Goal: Task Accomplishment & Management: Complete application form

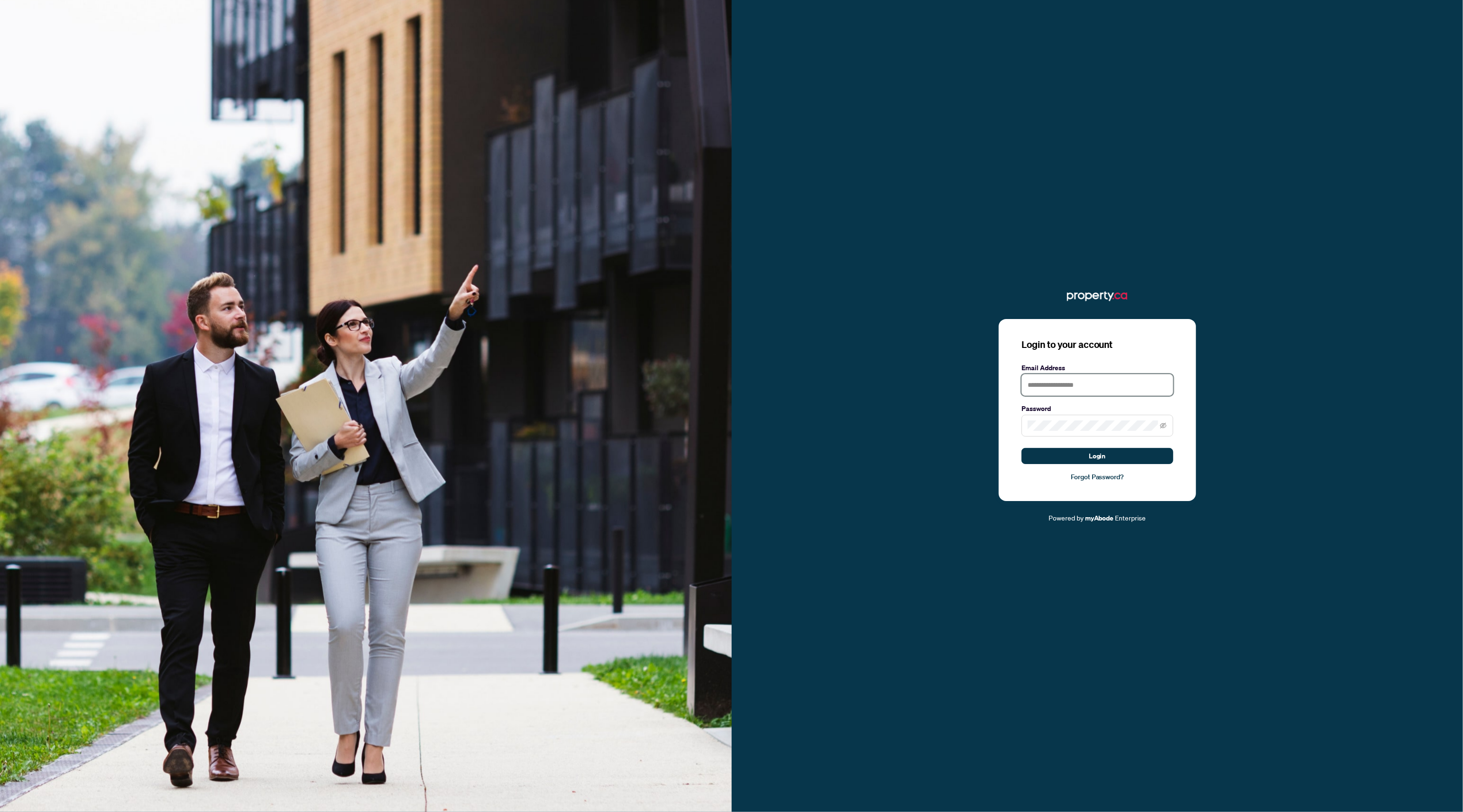
type input "**********"
click at [1060, 453] on button "Login" at bounding box center [1097, 456] width 152 height 16
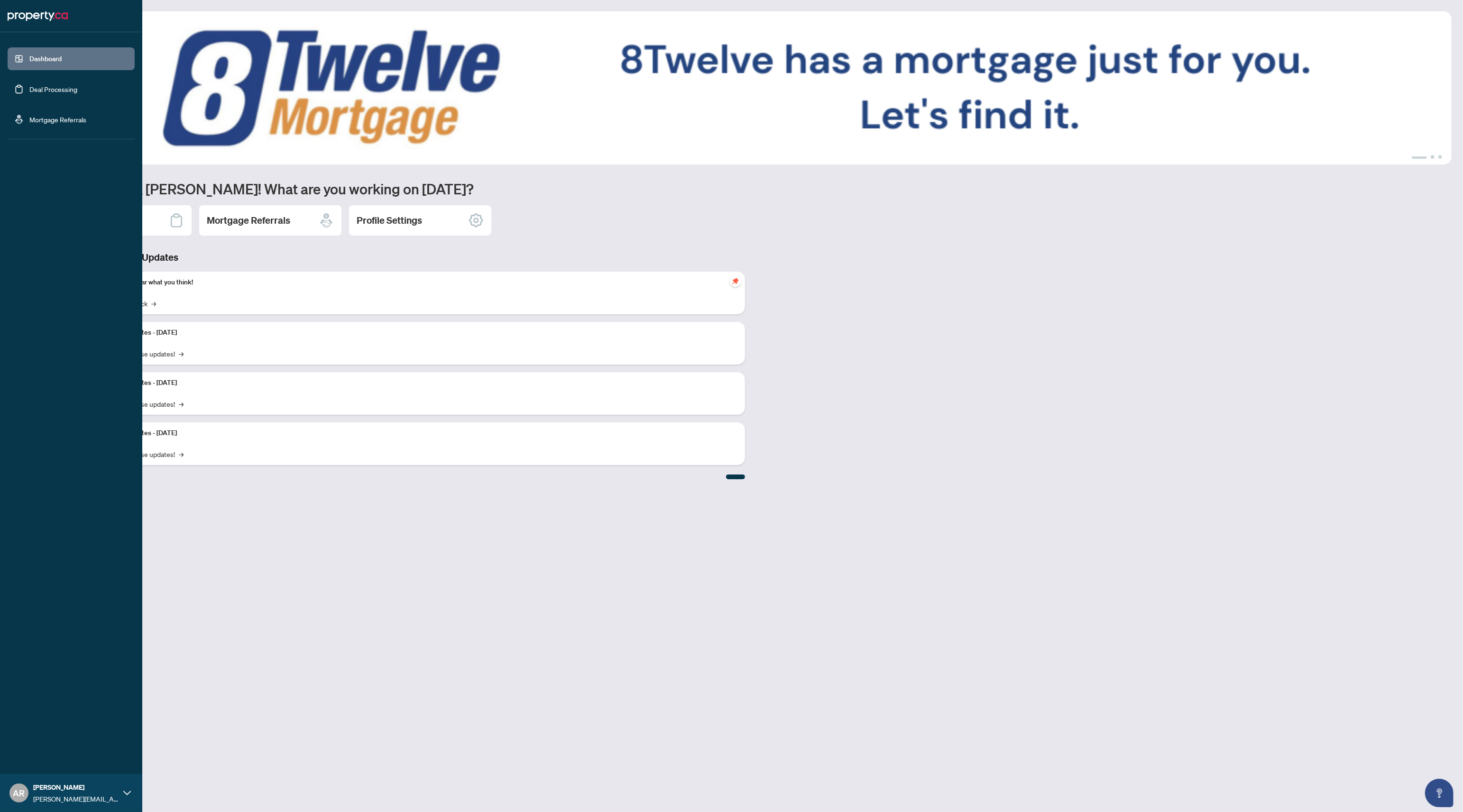
click at [39, 89] on link "Deal Processing" at bounding box center [54, 89] width 48 height 9
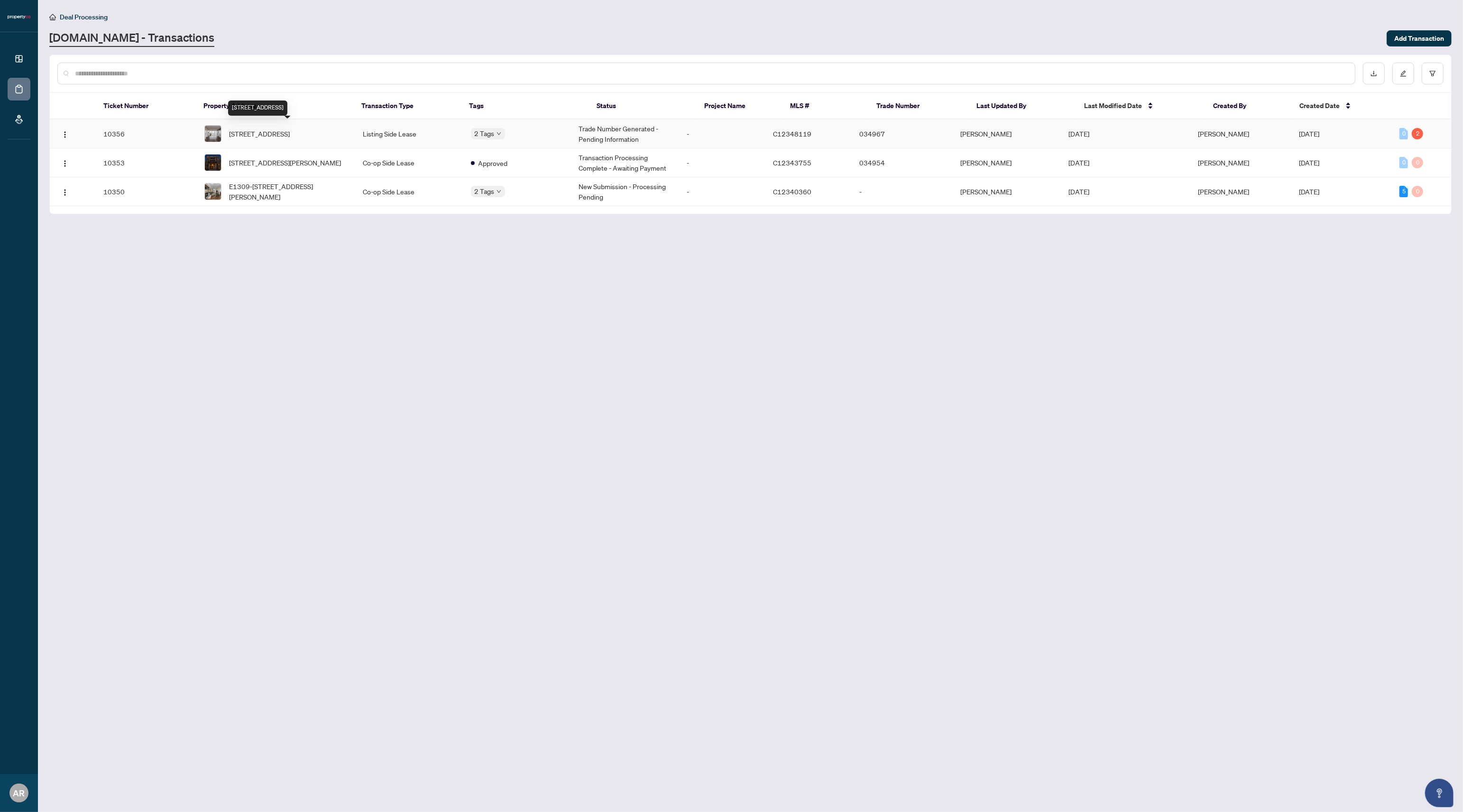
click at [290, 129] on span "[STREET_ADDRESS]" at bounding box center [260, 134] width 61 height 10
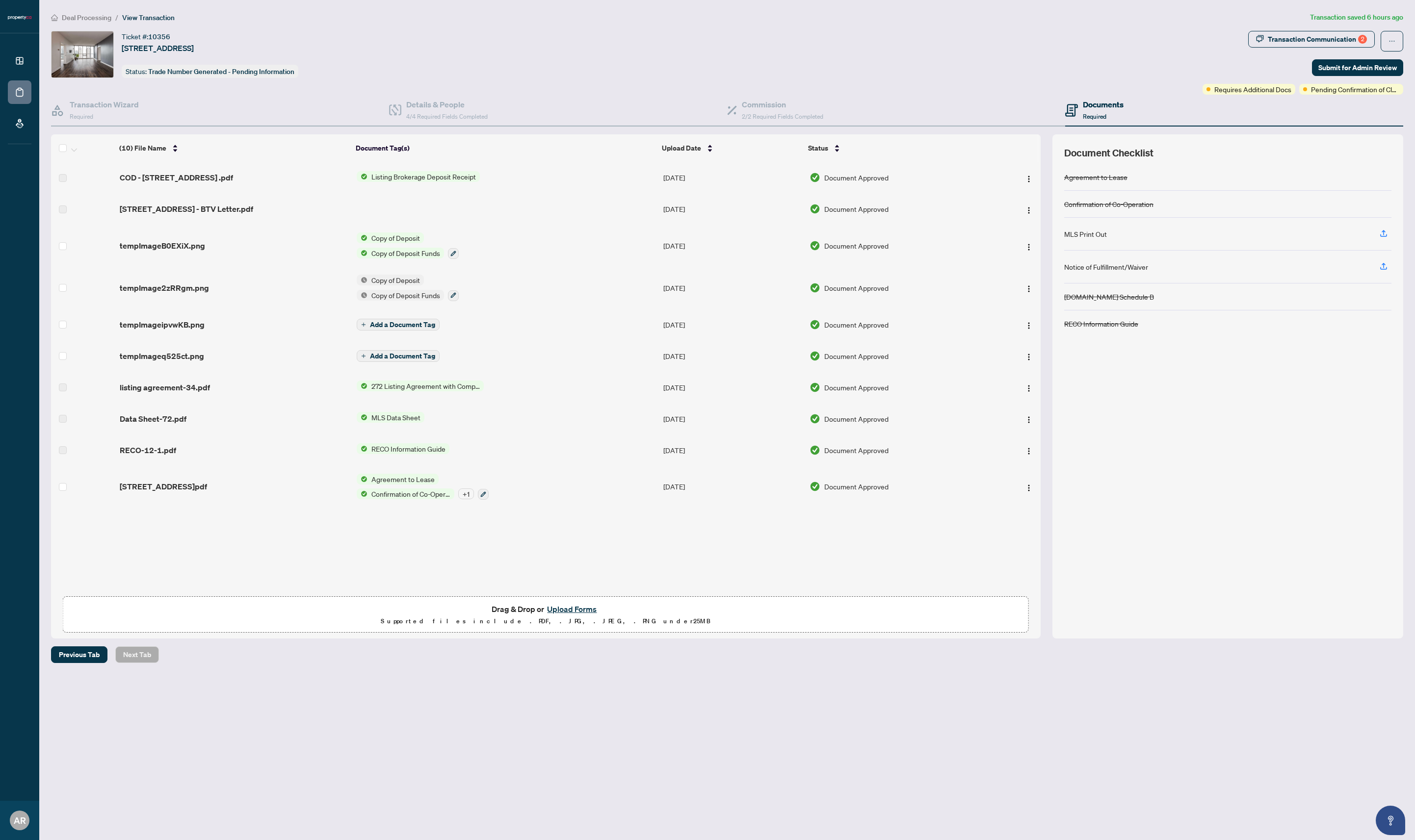
click at [575, 612] on button "Upload Forms" at bounding box center [572, 609] width 55 height 13
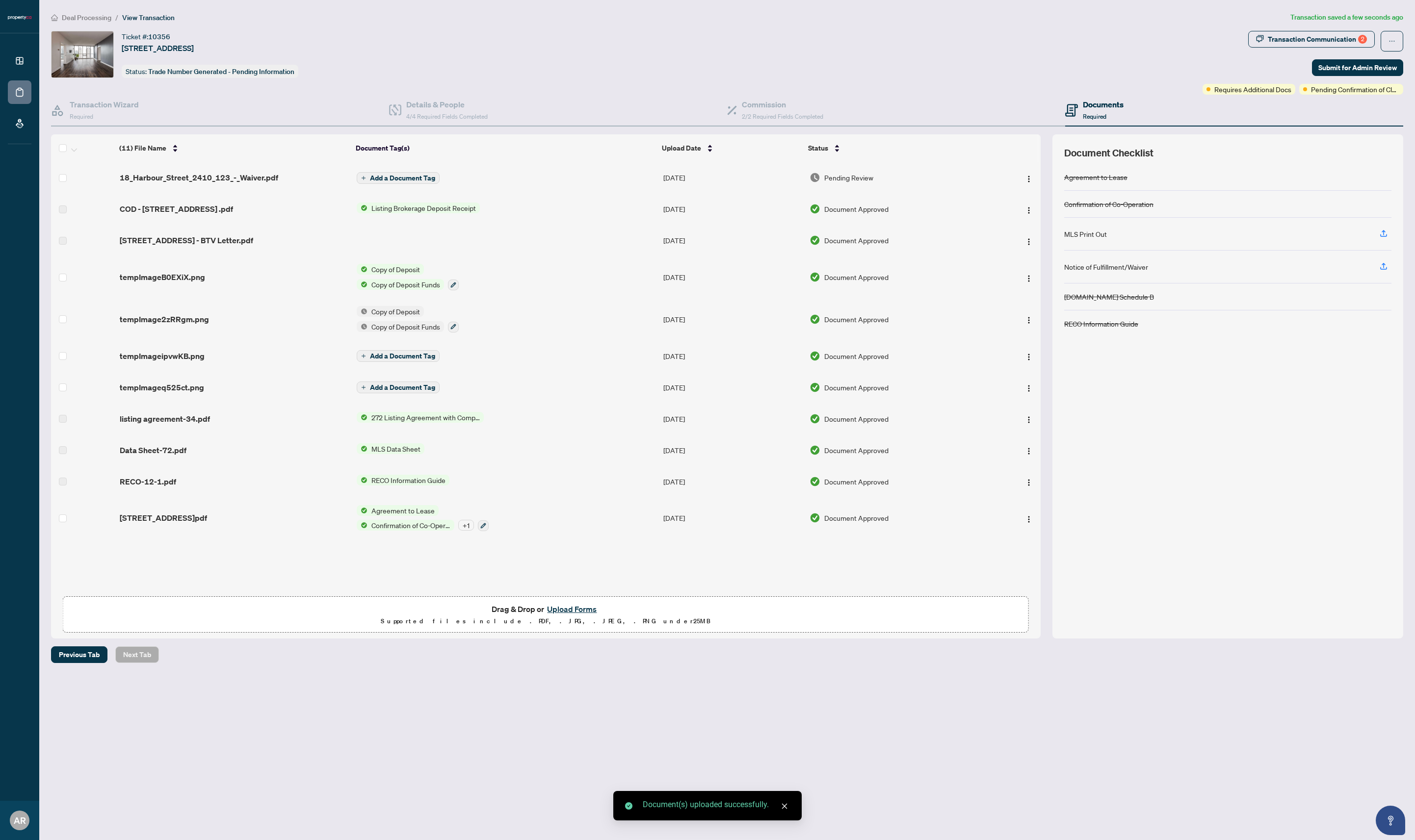
click at [403, 179] on span "Add a Document Tag" at bounding box center [402, 177] width 65 height 7
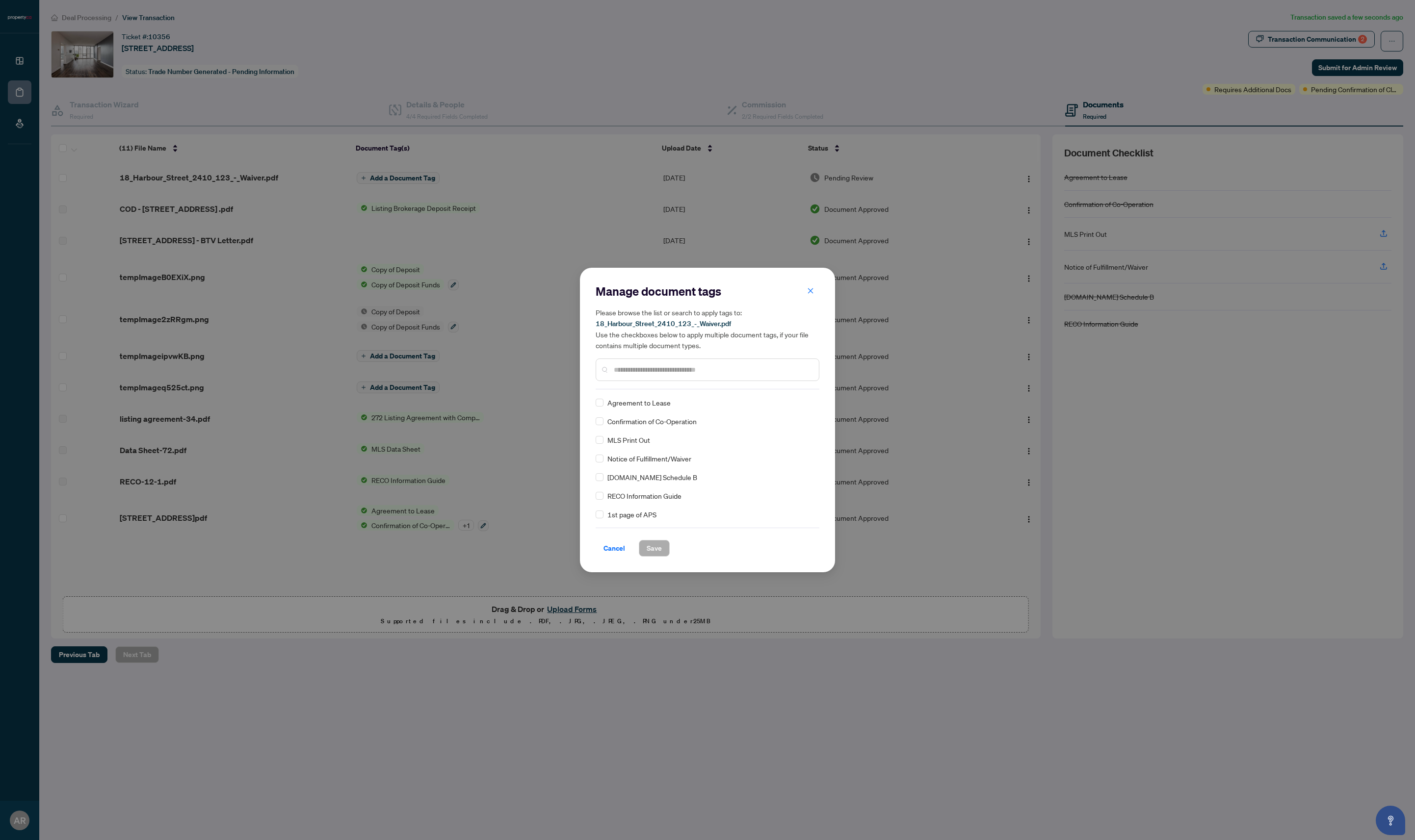
click at [658, 367] on input "text" at bounding box center [712, 370] width 198 height 10
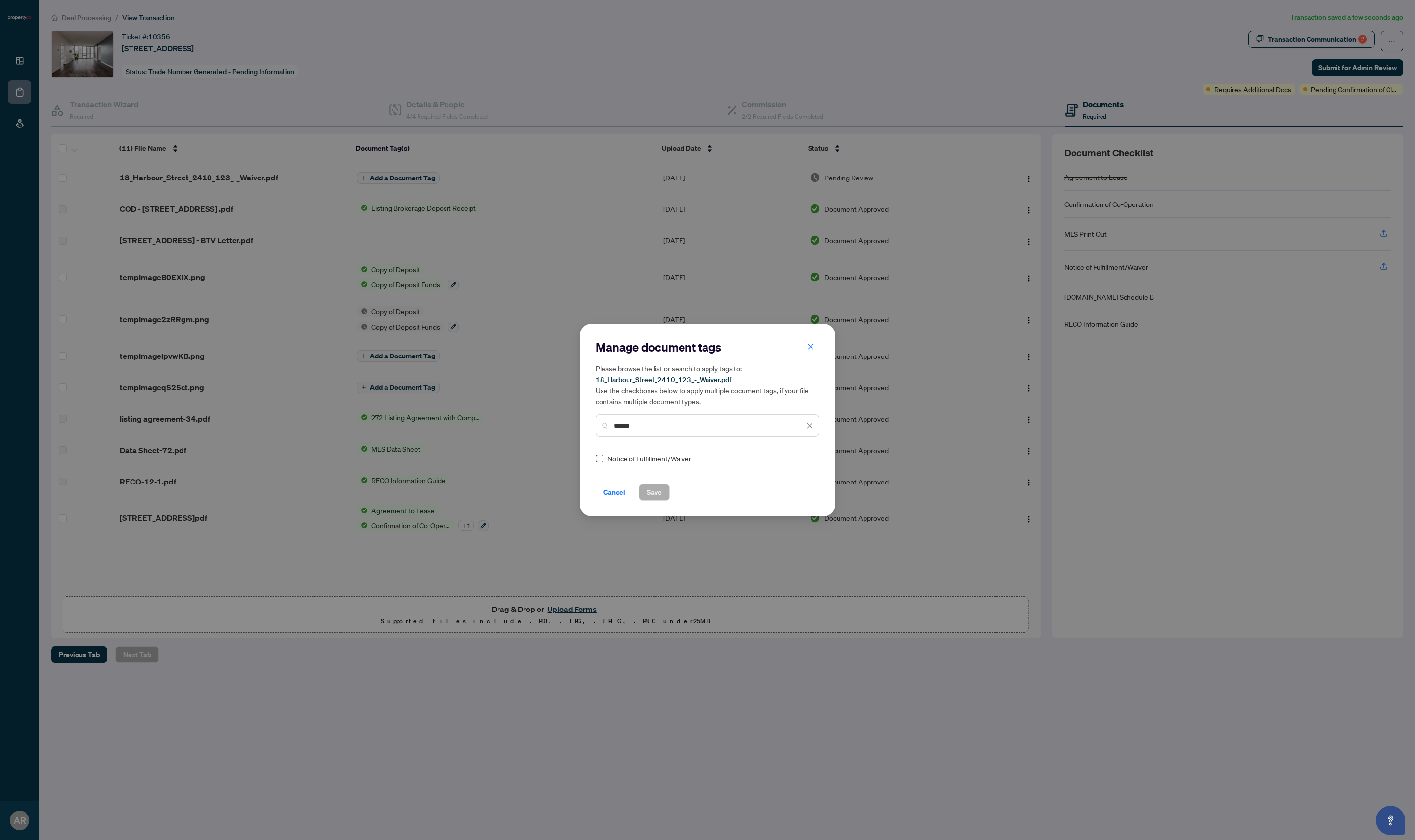
type input "******"
click at [597, 461] on span at bounding box center [599, 459] width 7 height 7
click at [653, 491] on span "Save" at bounding box center [654, 492] width 15 height 16
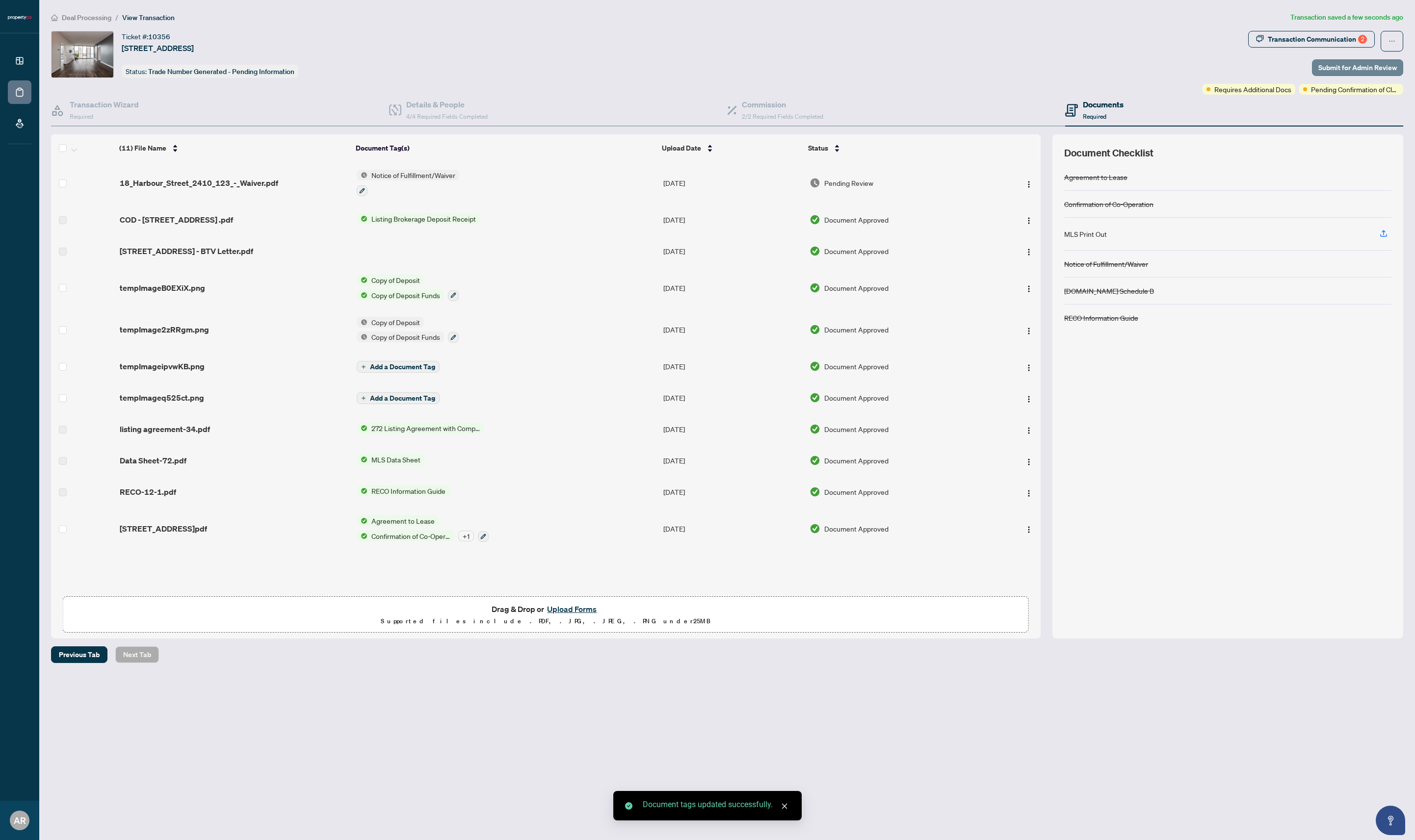
click at [1356, 69] on span "Submit for Admin Review" at bounding box center [1357, 67] width 79 height 16
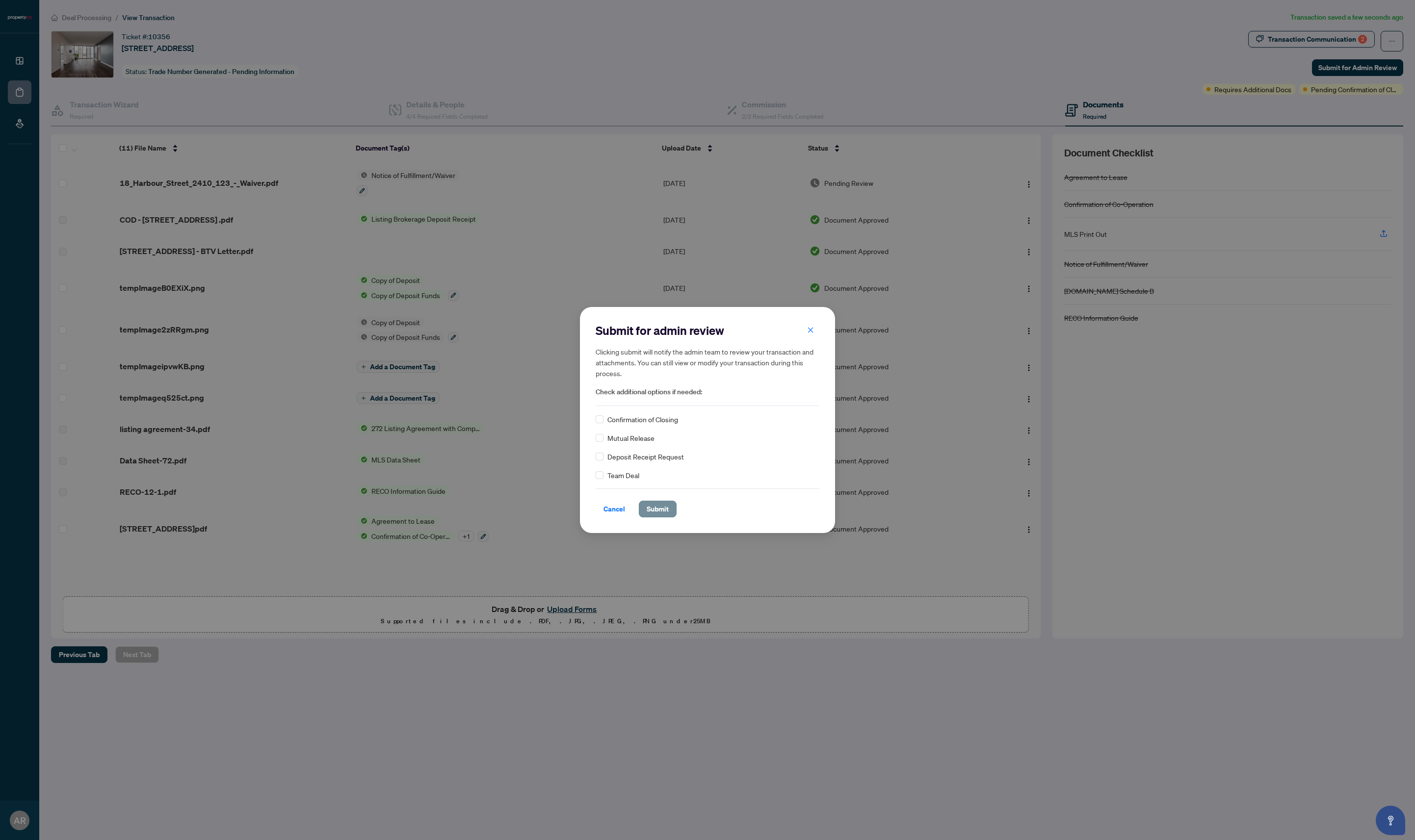
click at [663, 513] on span "Submit" at bounding box center [658, 509] width 22 height 16
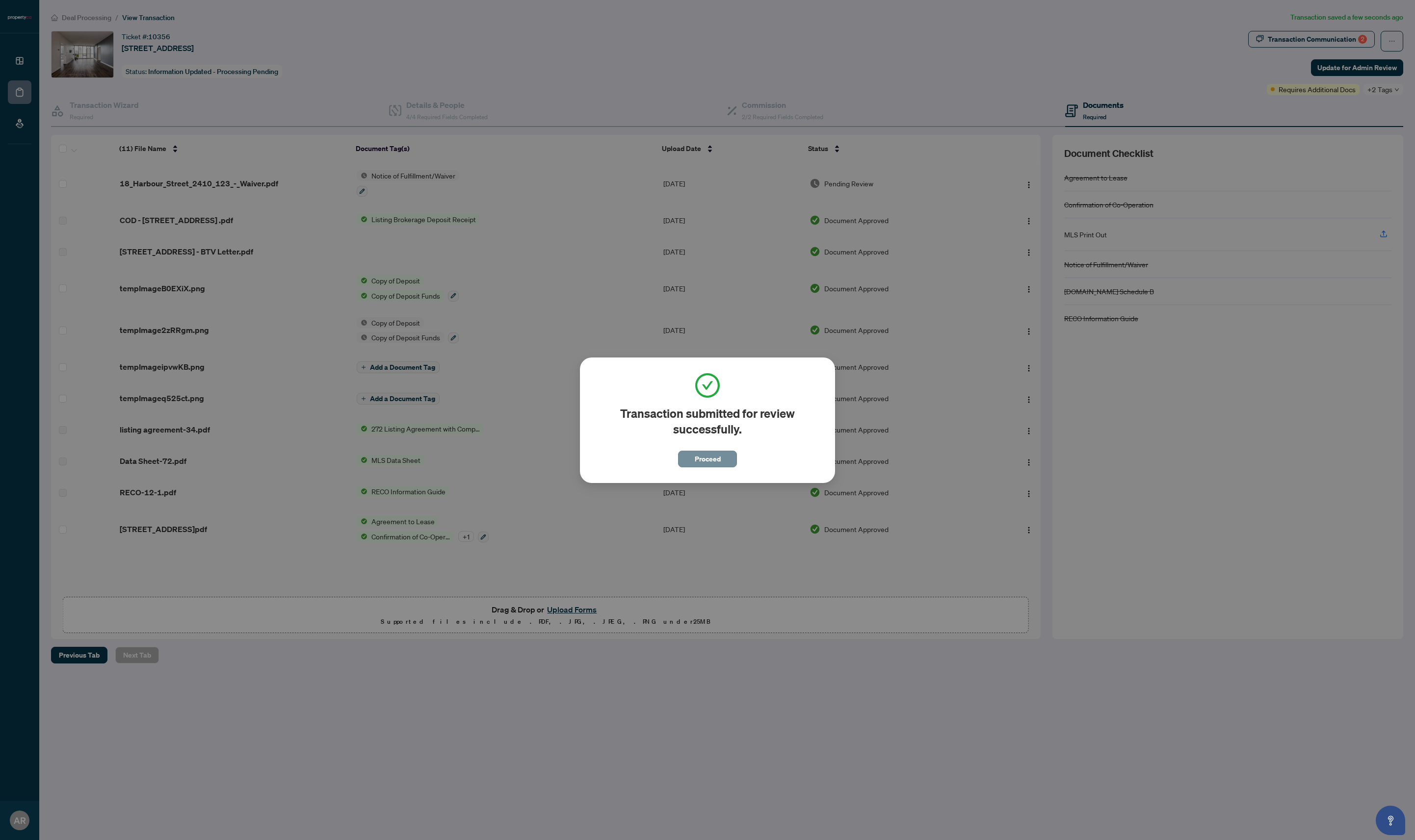
click at [715, 464] on span "Proceed" at bounding box center [707, 459] width 26 height 16
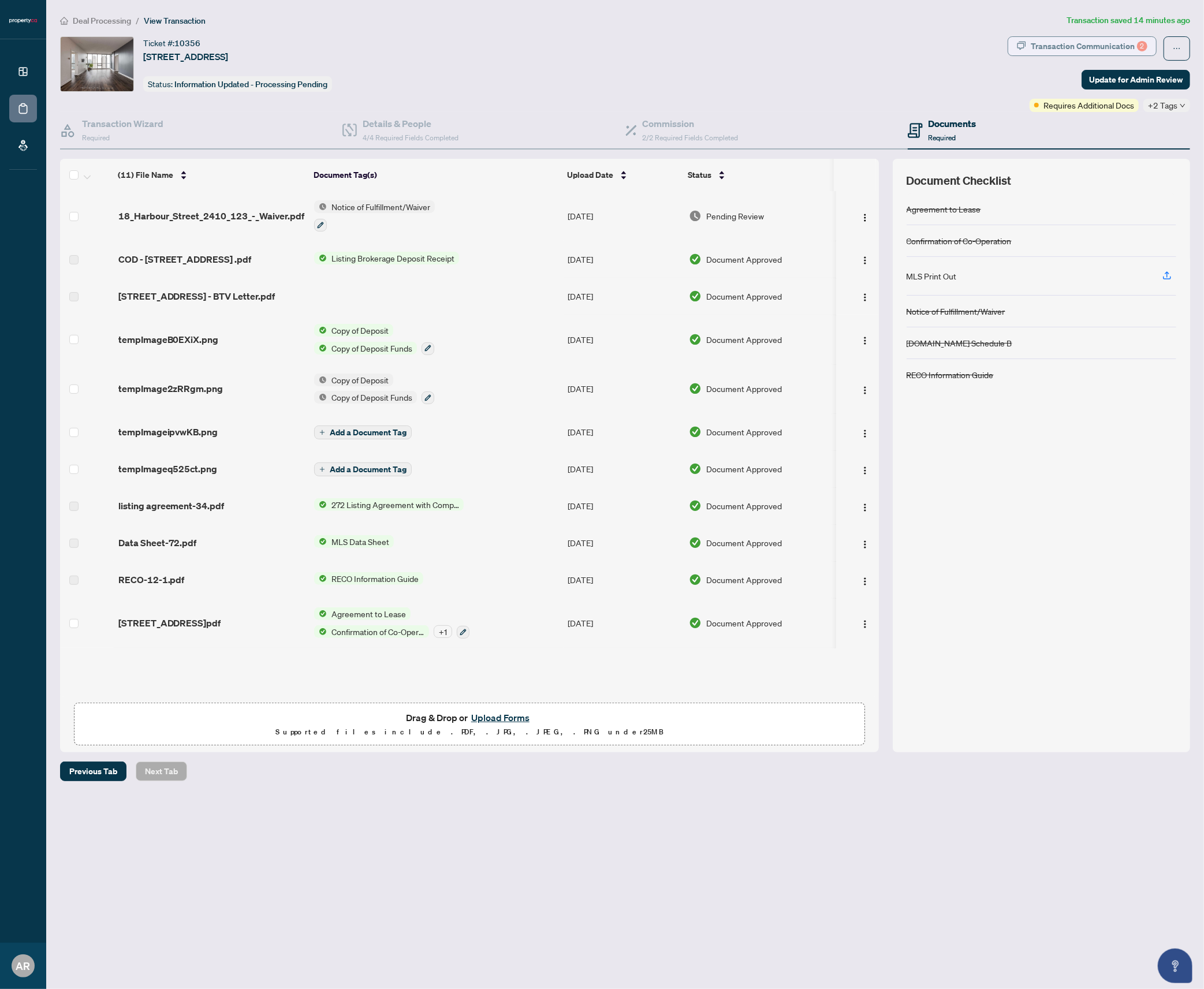
click at [1067, 44] on div "Transaction Communication 2" at bounding box center [1089, 46] width 116 height 18
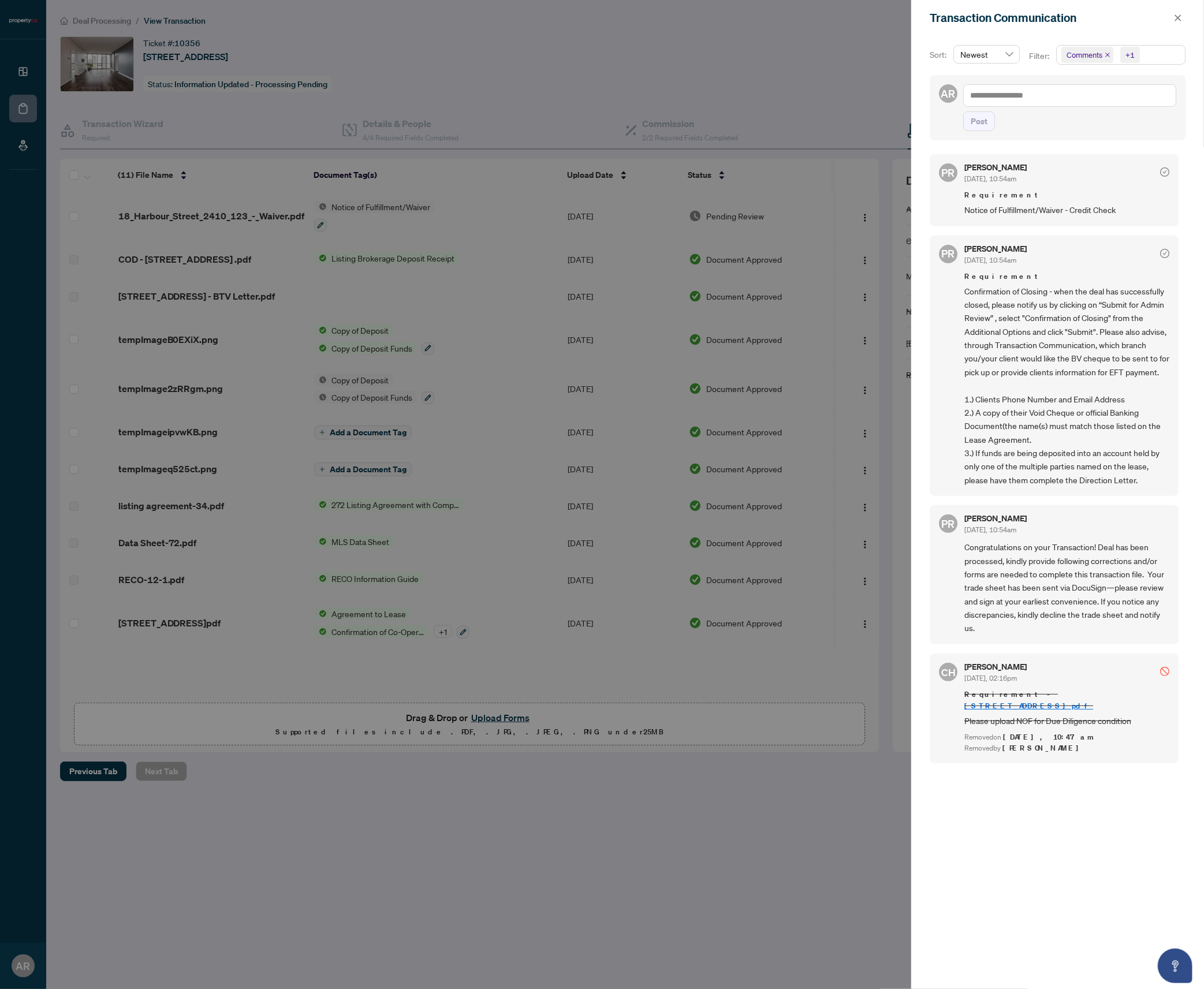
click at [1127, 53] on div "+1" at bounding box center [1130, 55] width 9 height 11
click at [1022, 33] on div "Transaction Communication" at bounding box center [1058, 18] width 292 height 36
click at [1176, 14] on icon "close" at bounding box center [1178, 18] width 8 height 8
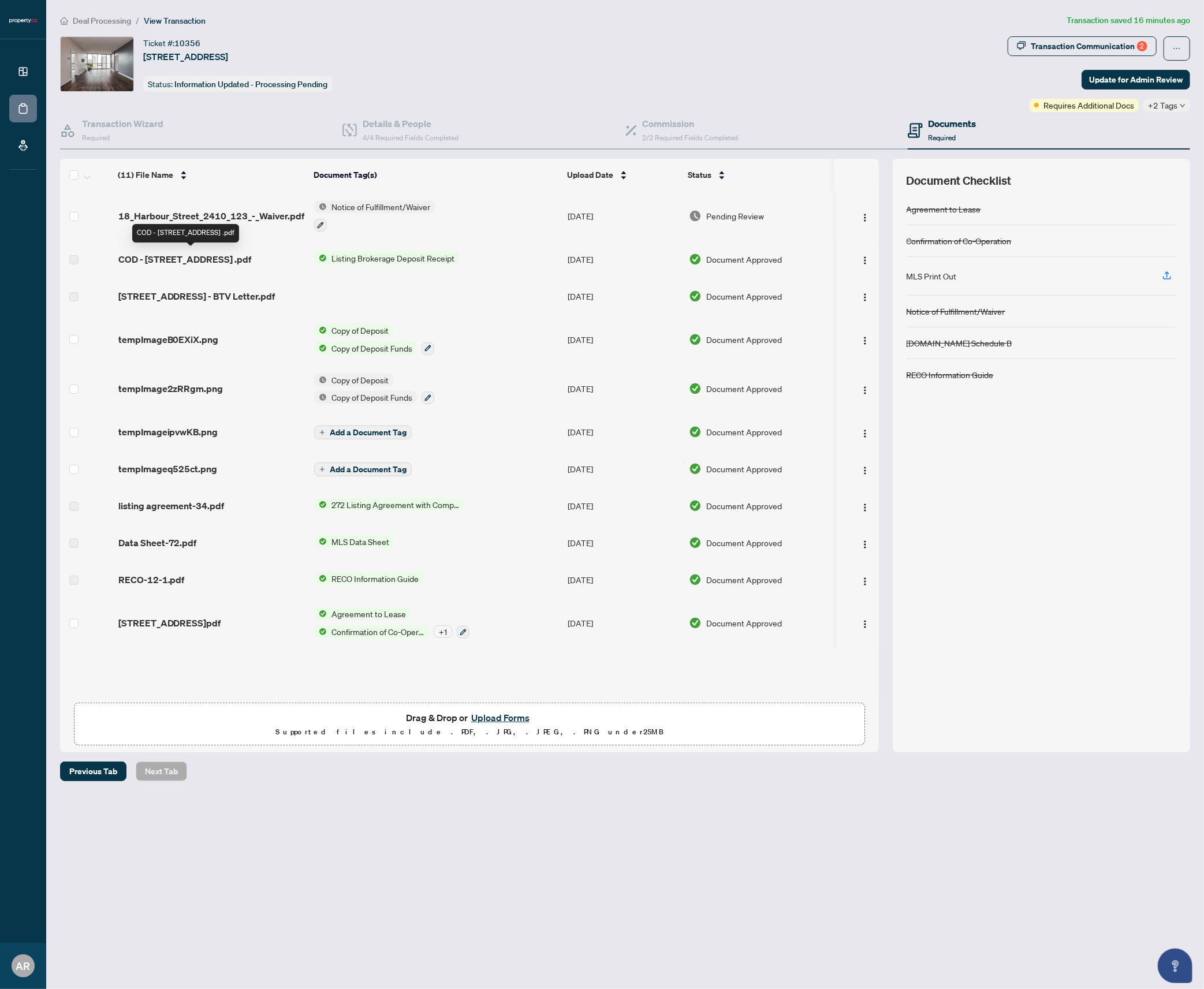
click at [148, 259] on span "COD - [STREET_ADDRESS] .pdf" at bounding box center [184, 259] width 133 height 14
click at [862, 255] on img "button" at bounding box center [865, 260] width 9 height 9
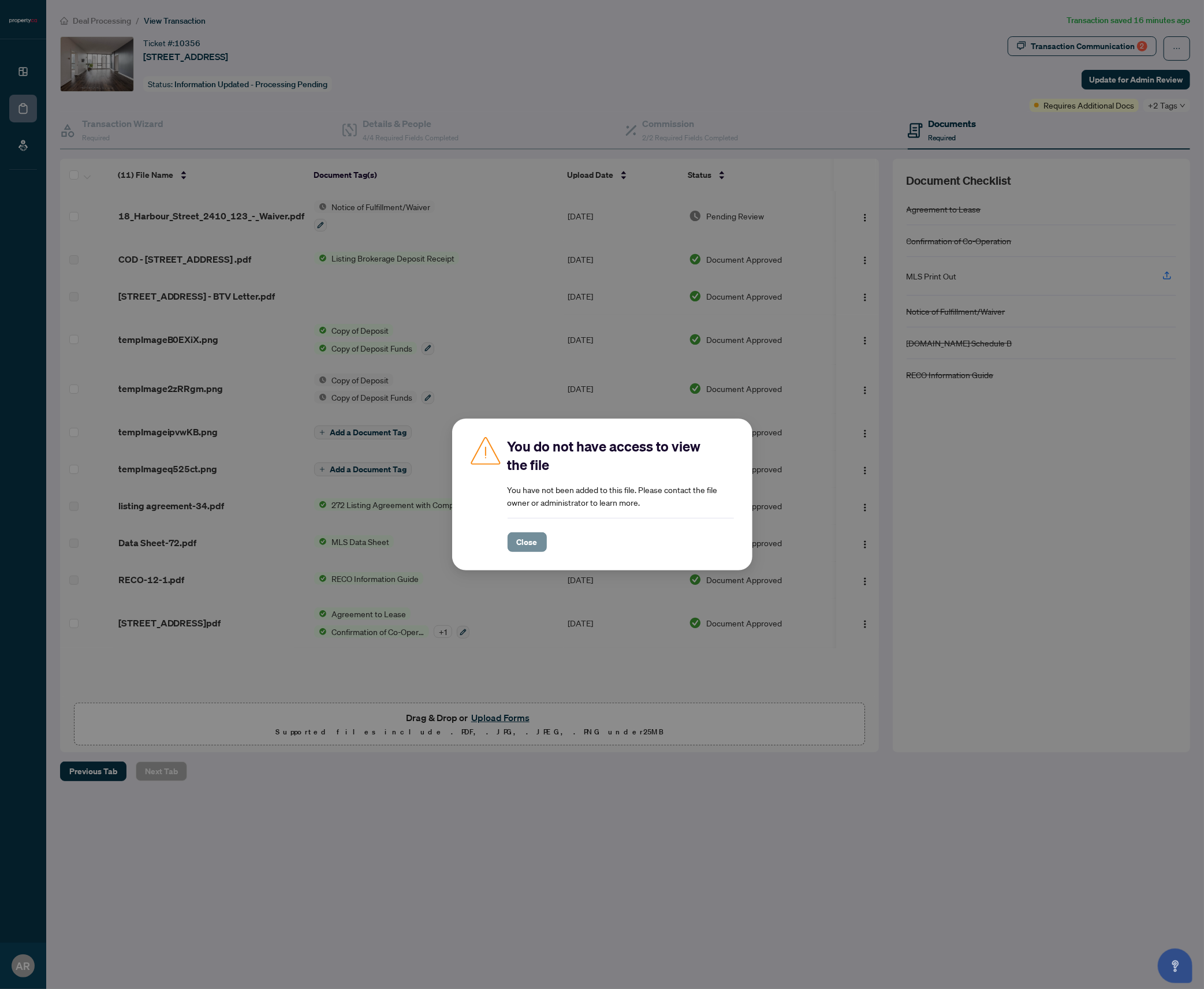
click at [529, 541] on span "Close" at bounding box center [528, 542] width 21 height 18
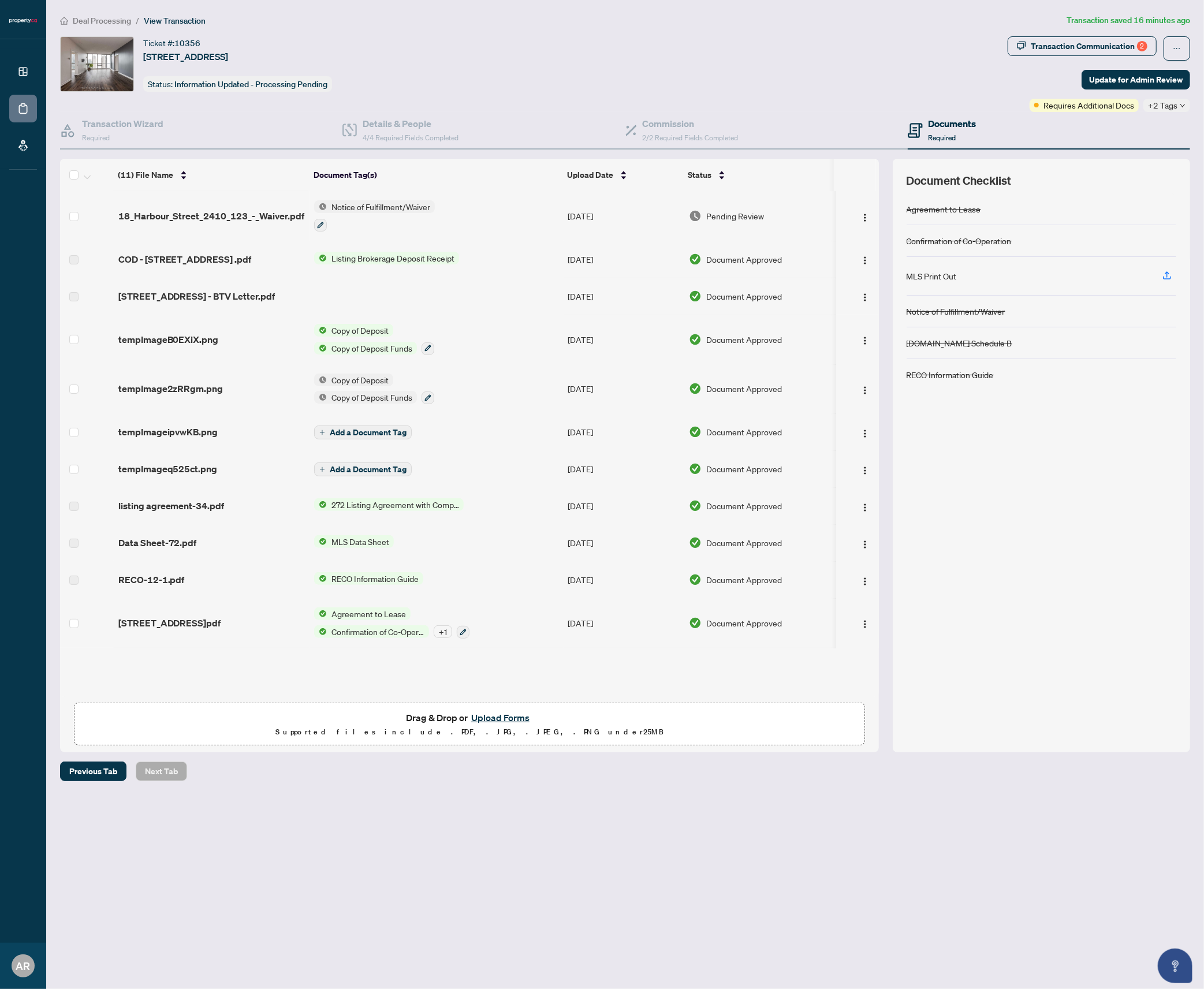
click at [75, 256] on label at bounding box center [74, 260] width 9 height 12
click at [500, 716] on button "Upload Forms" at bounding box center [500, 717] width 65 height 15
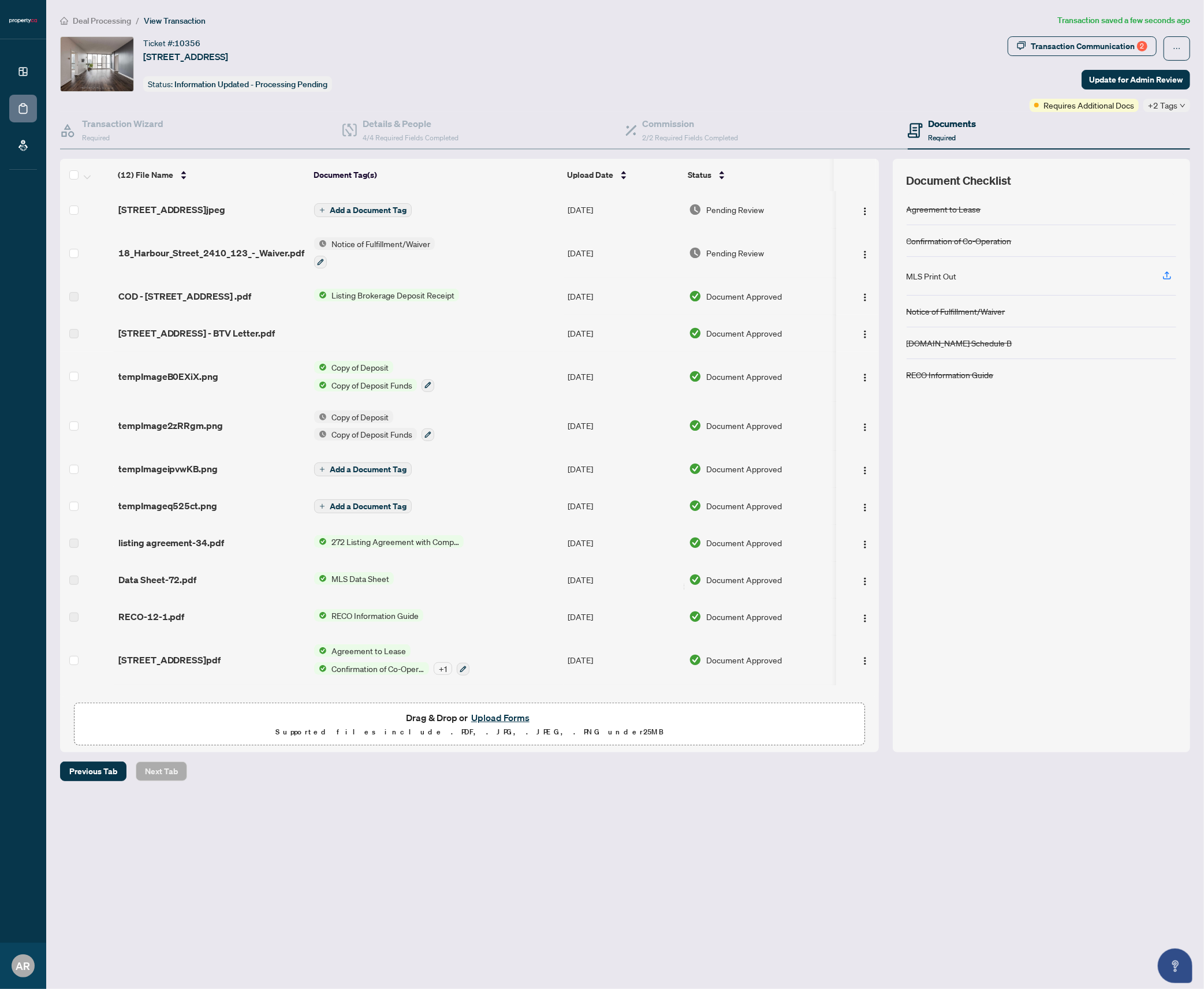
click at [339, 206] on span "Add a Document Tag" at bounding box center [367, 210] width 77 height 8
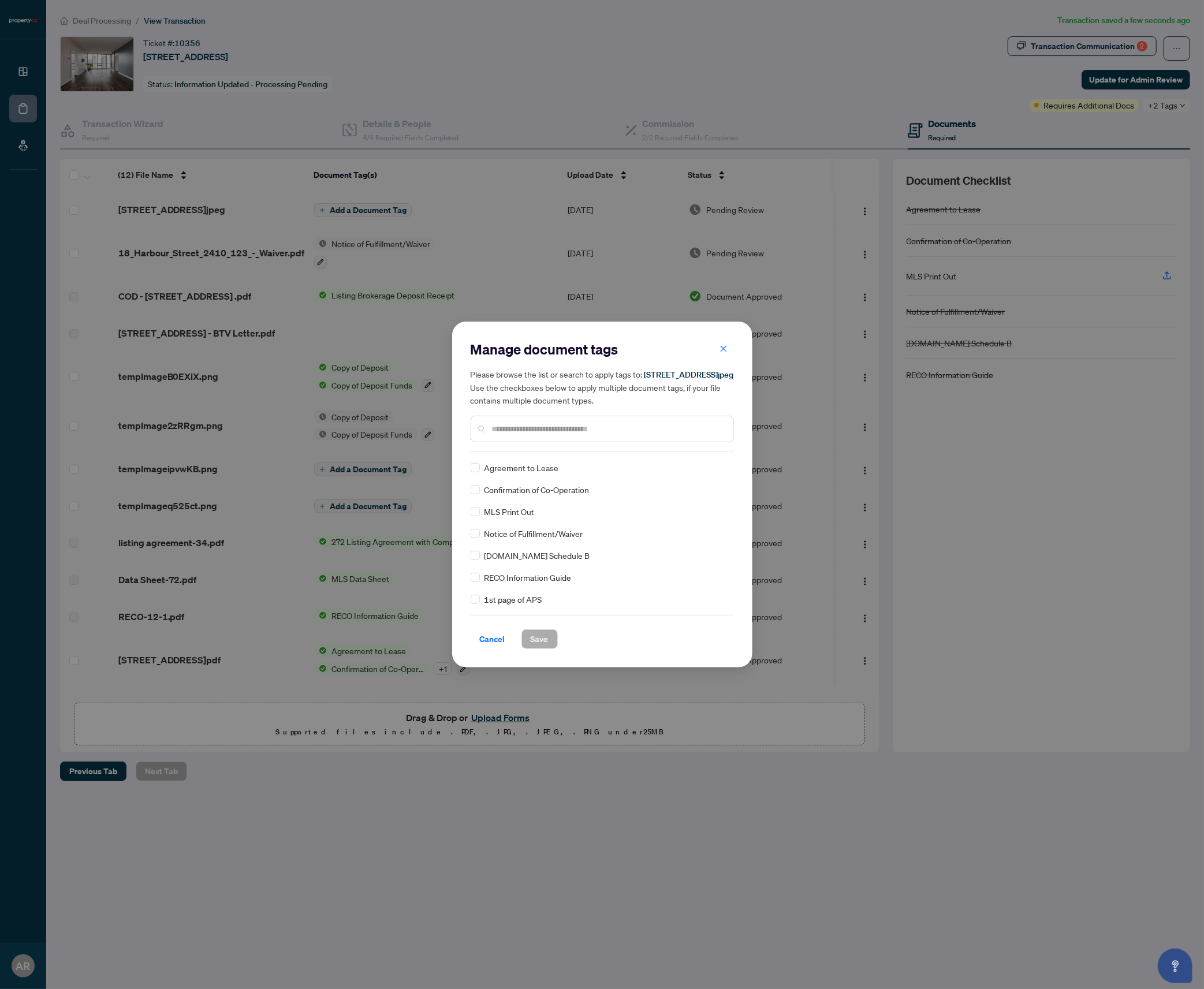
click at [548, 435] on input "text" at bounding box center [609, 429] width 233 height 12
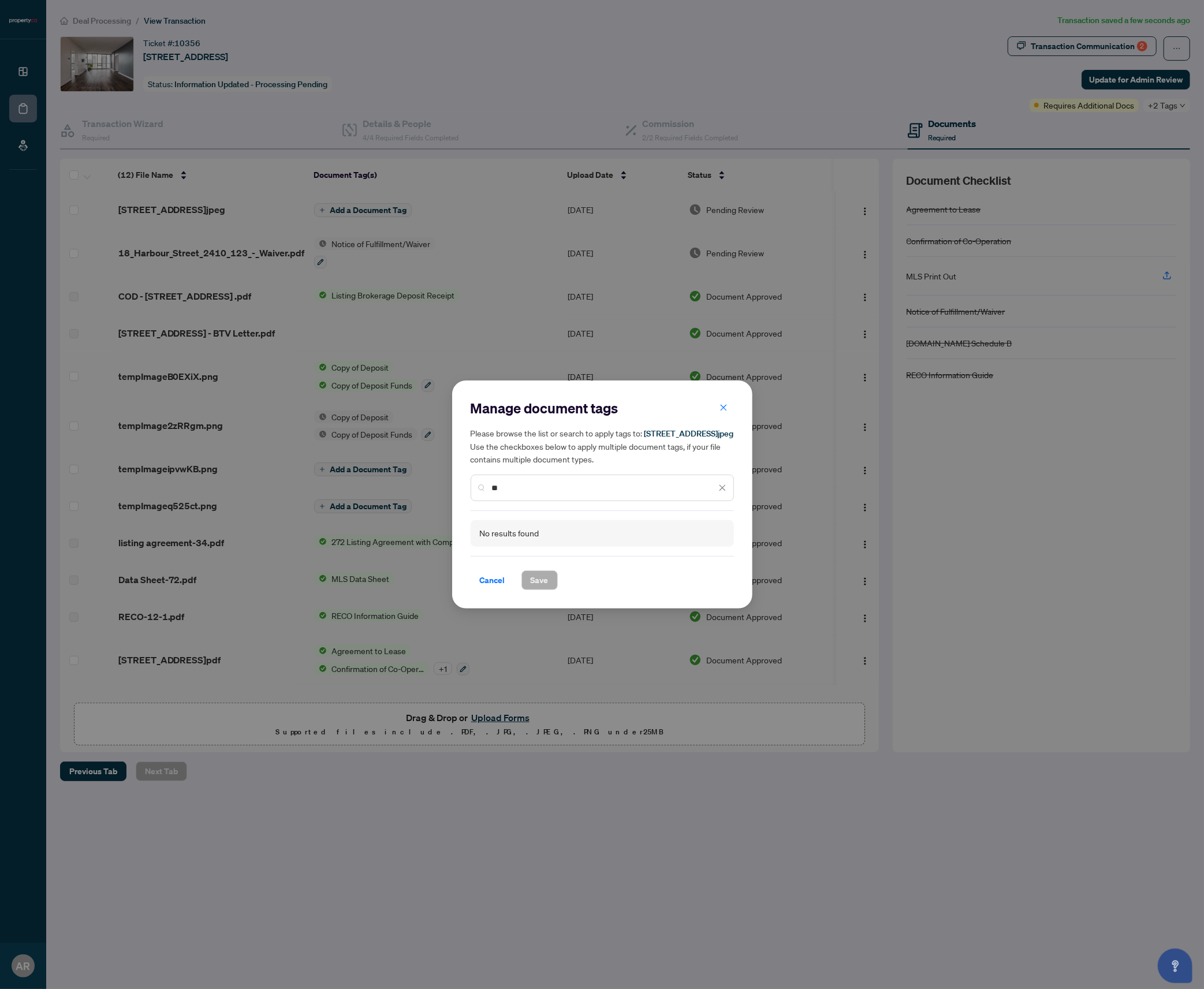
type input "*"
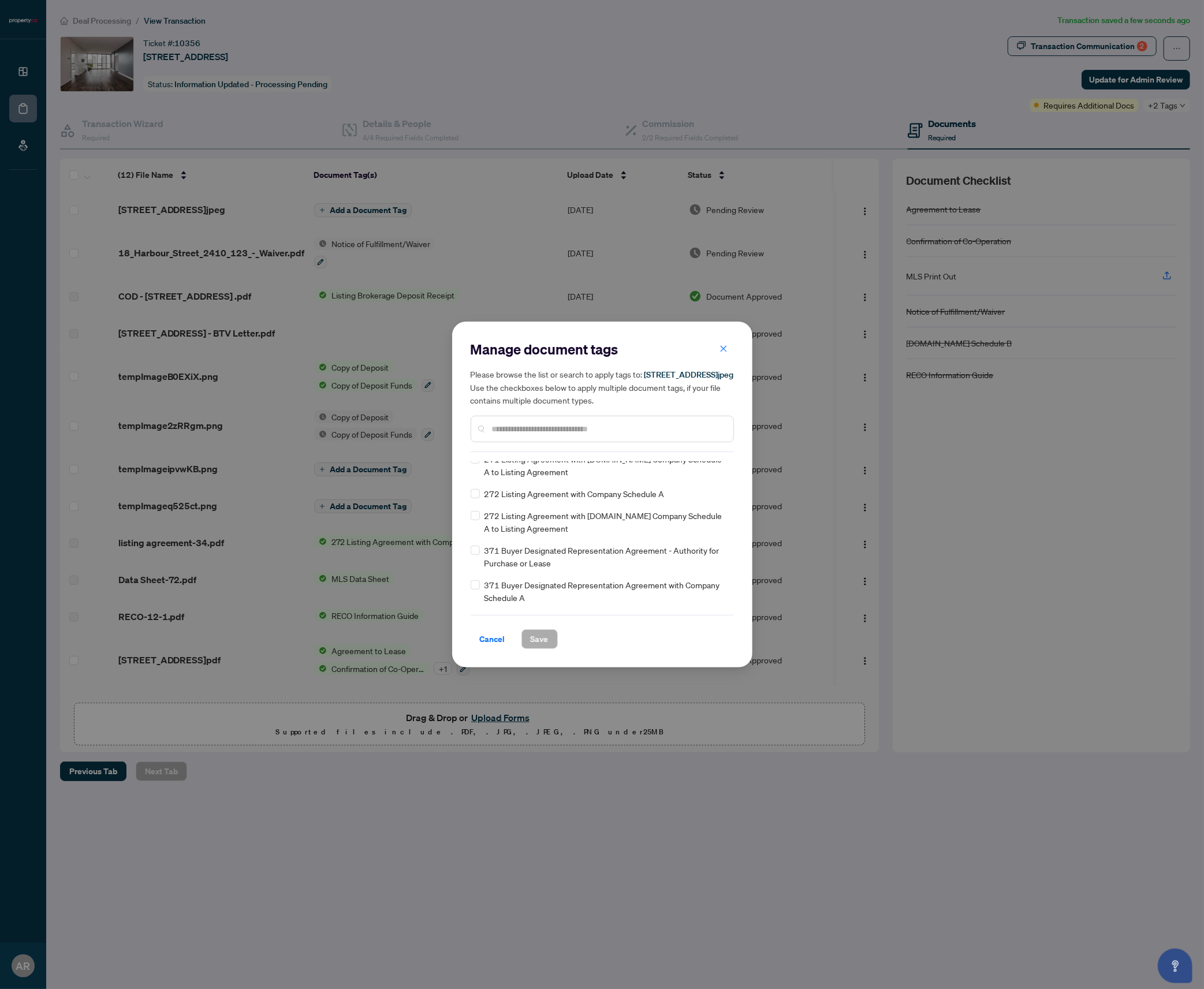
scroll to position [1244, 0]
click at [722, 344] on icon "close" at bounding box center [723, 348] width 8 height 8
